Goal: Find specific page/section: Find specific page/section

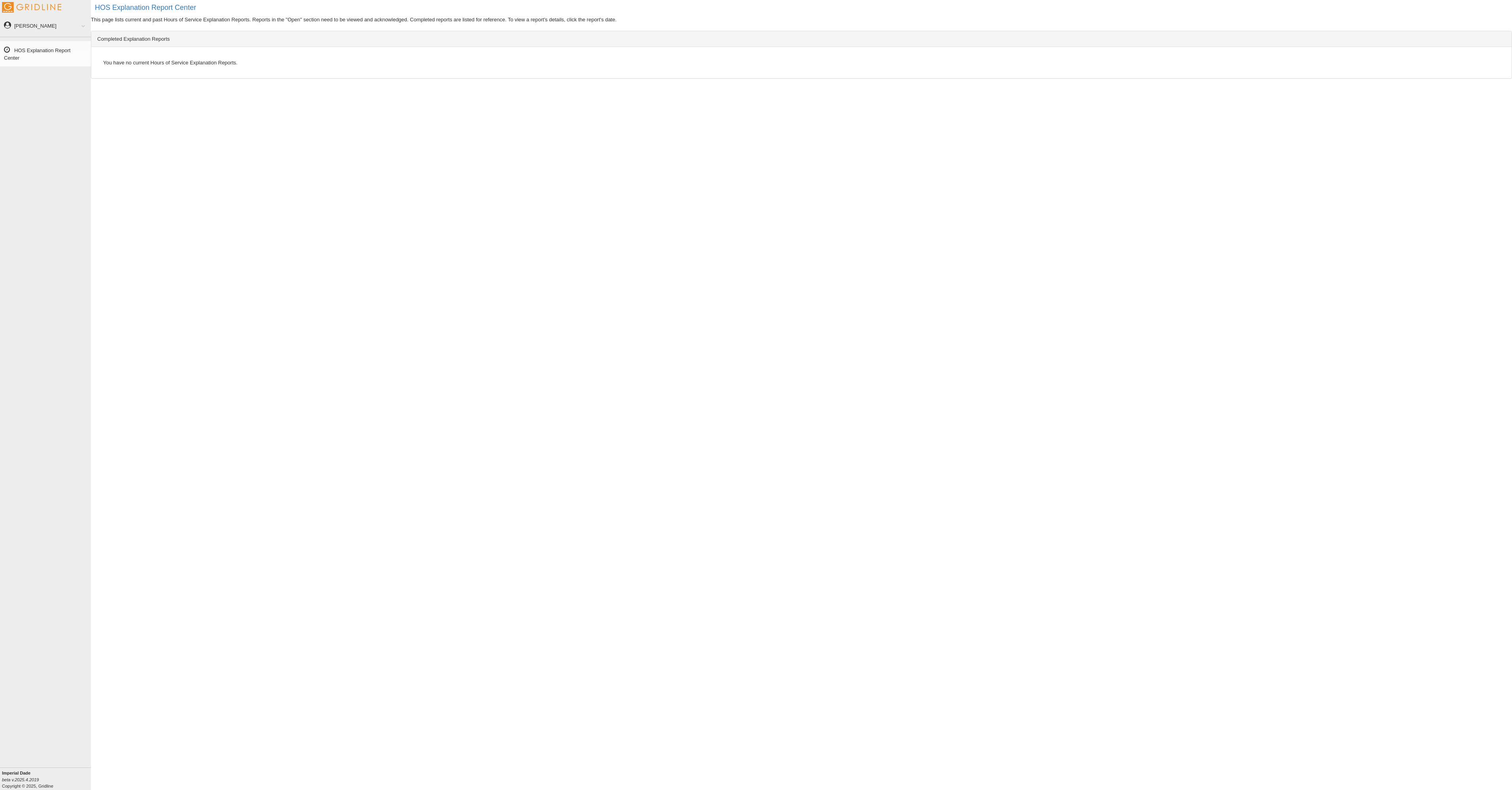
click at [23, 51] on link "HOS Explanation Report Center" at bounding box center [45, 54] width 91 height 25
click at [37, 47] on link "HOS Explanation Report Center" at bounding box center [45, 54] width 91 height 25
click at [16, 59] on link "HOS Explanation Report Center" at bounding box center [45, 54] width 91 height 25
click at [117, 6] on h2 "HOS Explanation Report Center" at bounding box center [804, 8] width 1418 height 8
click at [23, 29] on link "[PERSON_NAME]" at bounding box center [45, 25] width 91 height 18
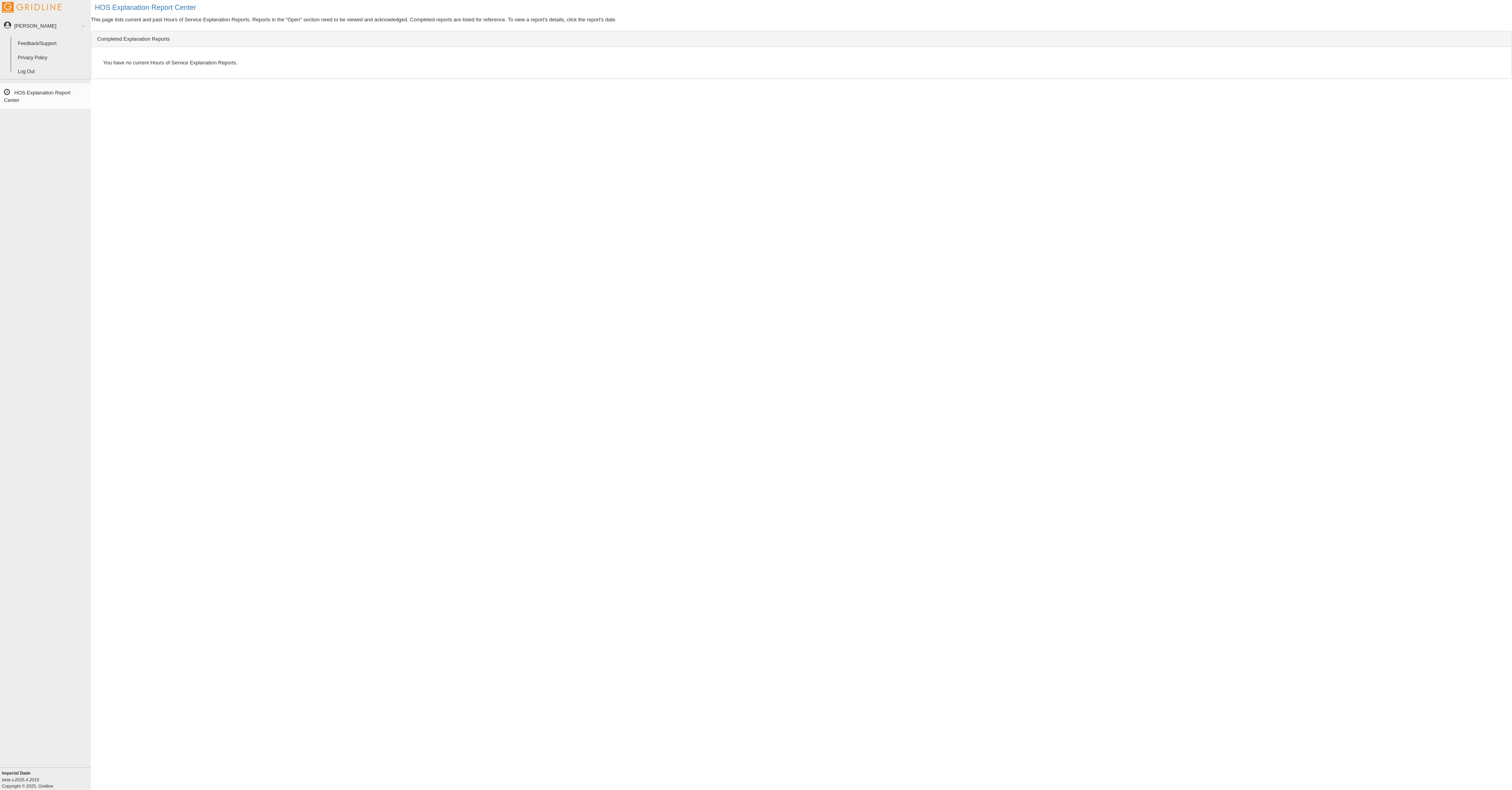
click at [143, 21] on div "HOS Explanation Report Center This page lists current and past Hours of Service…" at bounding box center [801, 395] width 1421 height 790
click at [85, 25] on span at bounding box center [80, 25] width 10 height 4
click at [14, 58] on link "HOS Explanation Report Center" at bounding box center [45, 54] width 91 height 25
